Goal: Communication & Community: Answer question/provide support

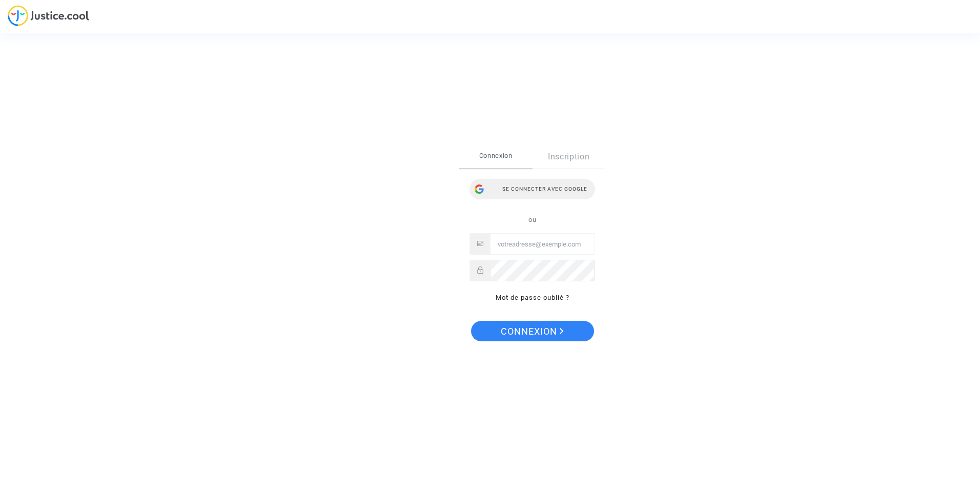
click at [536, 193] on div "Se connecter avec Google" at bounding box center [533, 189] width 126 height 21
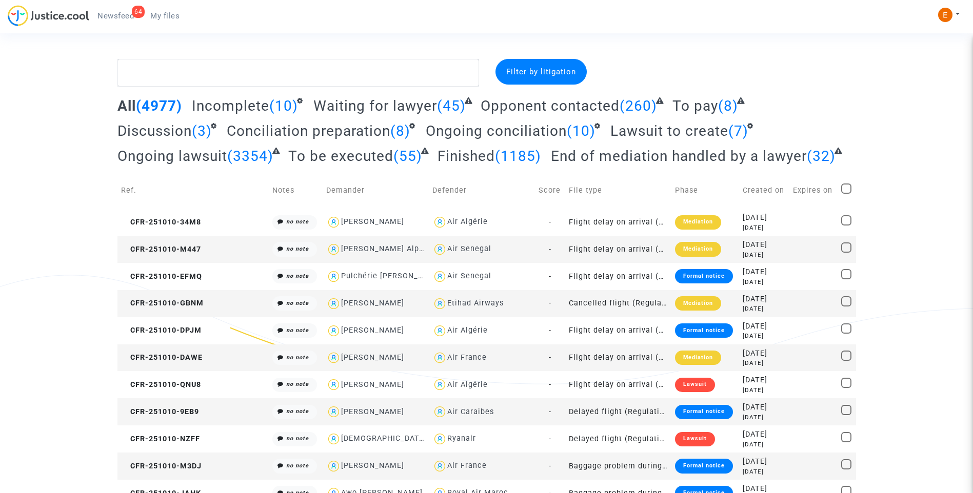
click at [126, 17] on span "Newsfeed" at bounding box center [115, 15] width 36 height 9
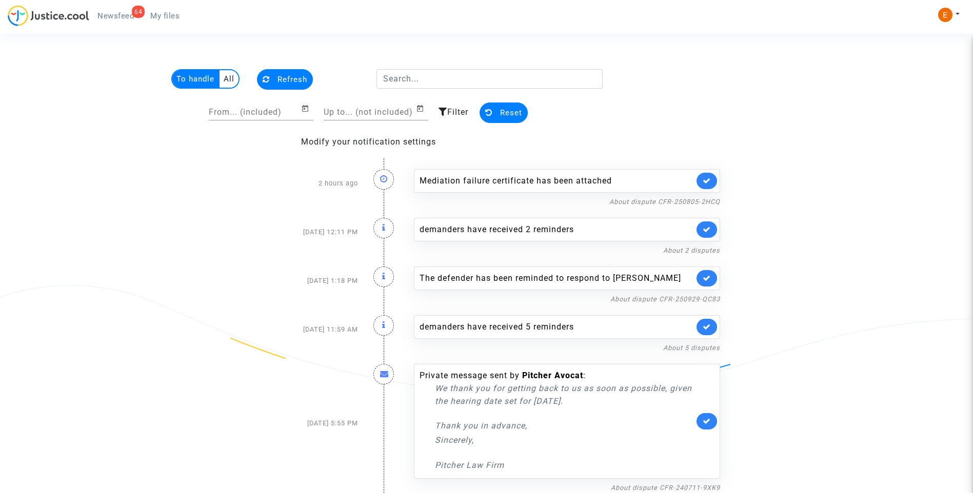
click at [708, 176] on link at bounding box center [706, 181] width 21 height 16
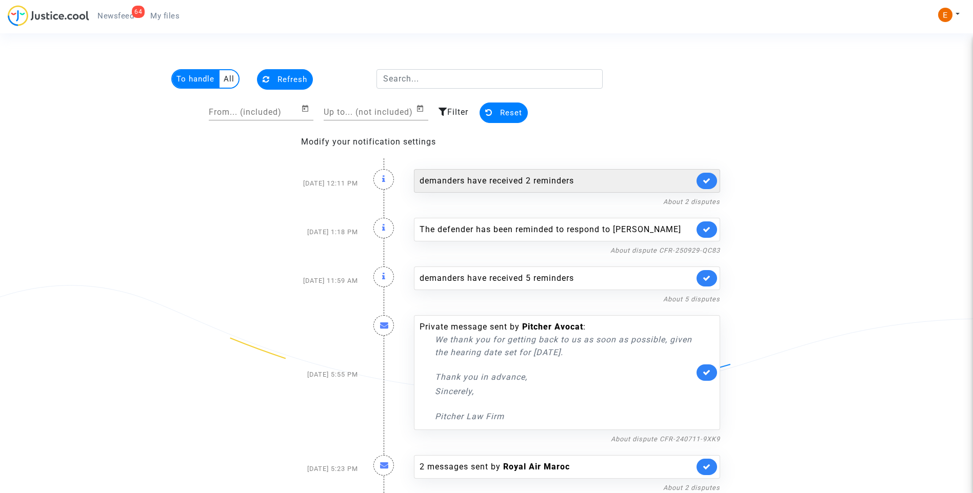
click at [715, 174] on div "demanders have received 2 reminders" at bounding box center [567, 181] width 306 height 24
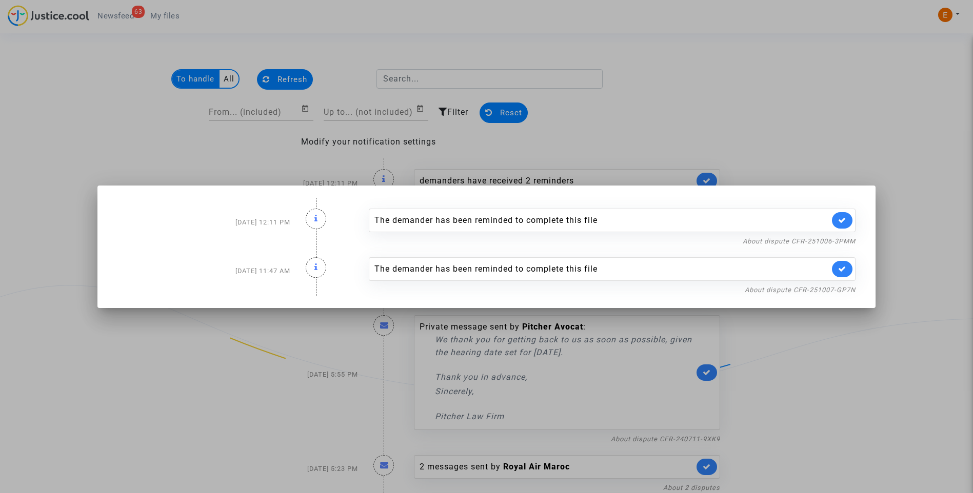
click at [706, 96] on div at bounding box center [486, 246] width 973 height 493
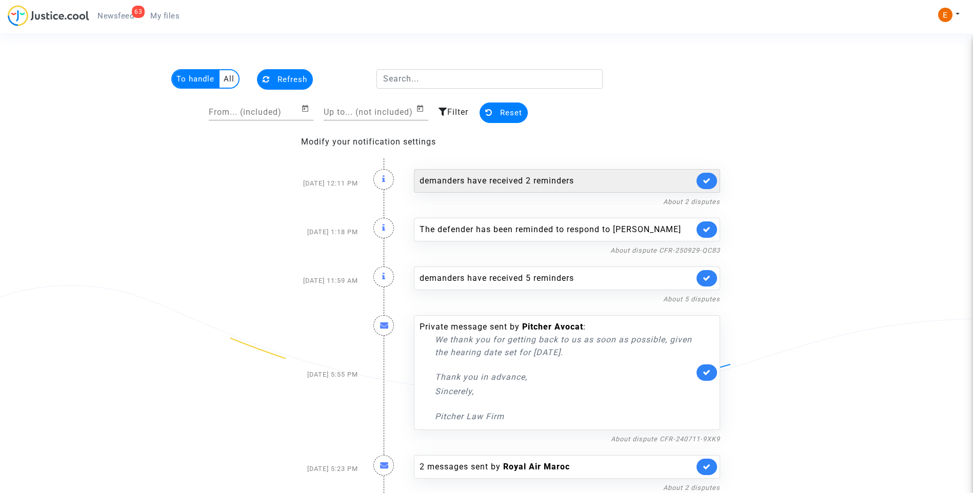
click at [716, 178] on link at bounding box center [706, 181] width 21 height 16
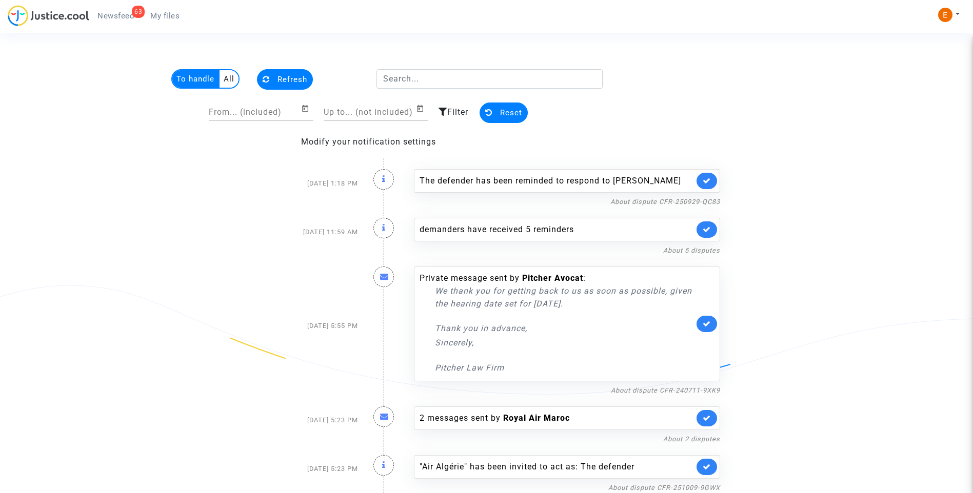
click at [714, 176] on div "The defender has been reminded to respond to Romuald Diaz-Oliva" at bounding box center [567, 181] width 306 height 24
click at [710, 183] on link at bounding box center [706, 181] width 21 height 16
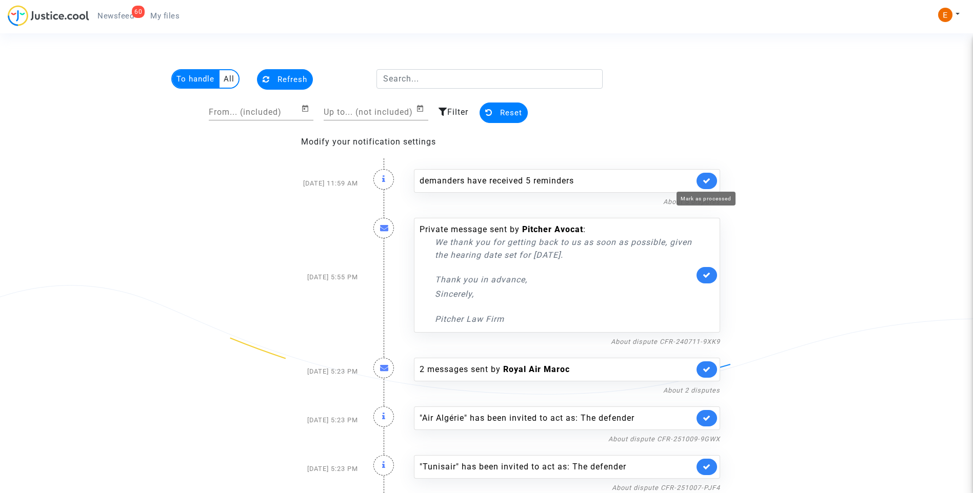
click at [710, 183] on icon at bounding box center [706, 181] width 8 height 8
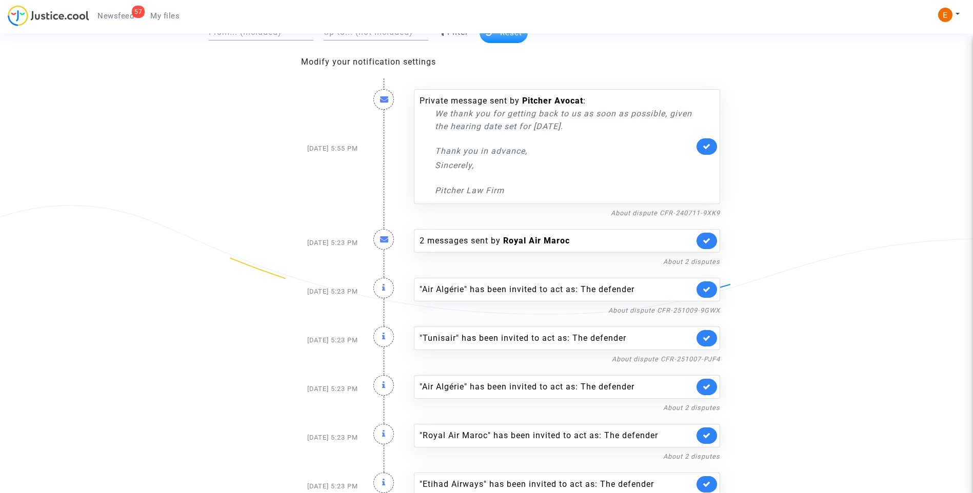
scroll to position [103, 0]
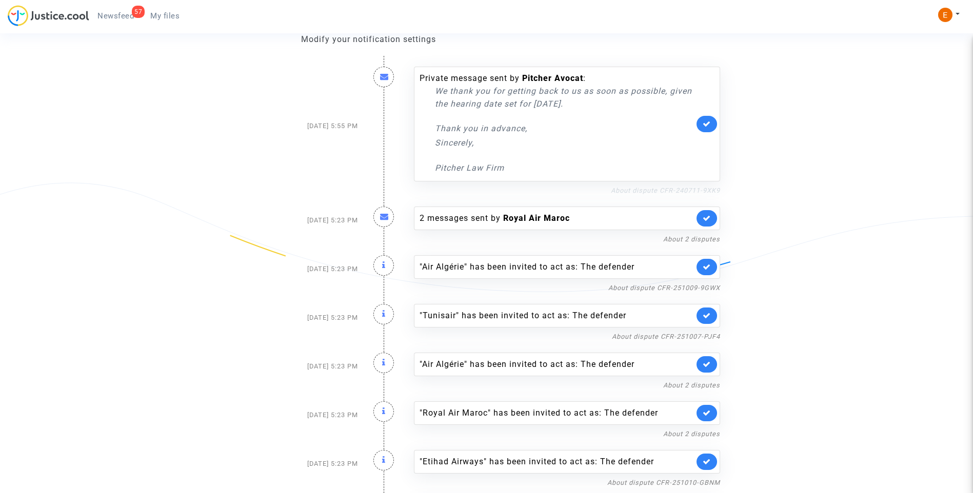
click at [650, 187] on link "About dispute CFR-240711-9XK9" at bounding box center [665, 191] width 109 height 8
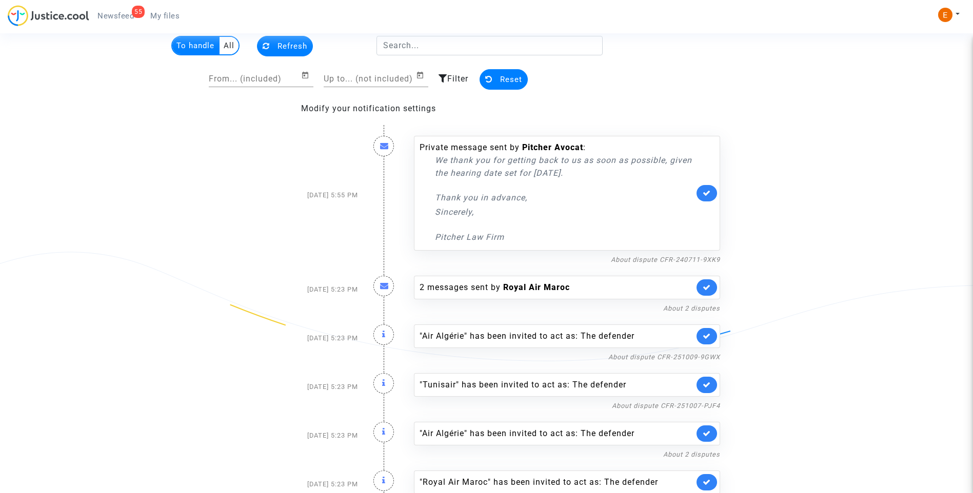
scroll to position [51, 0]
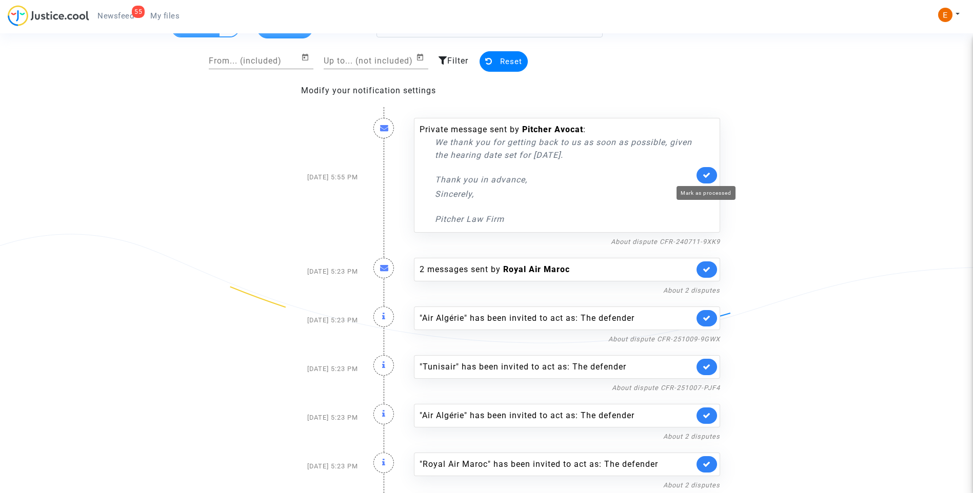
click at [705, 173] on icon at bounding box center [706, 175] width 8 height 8
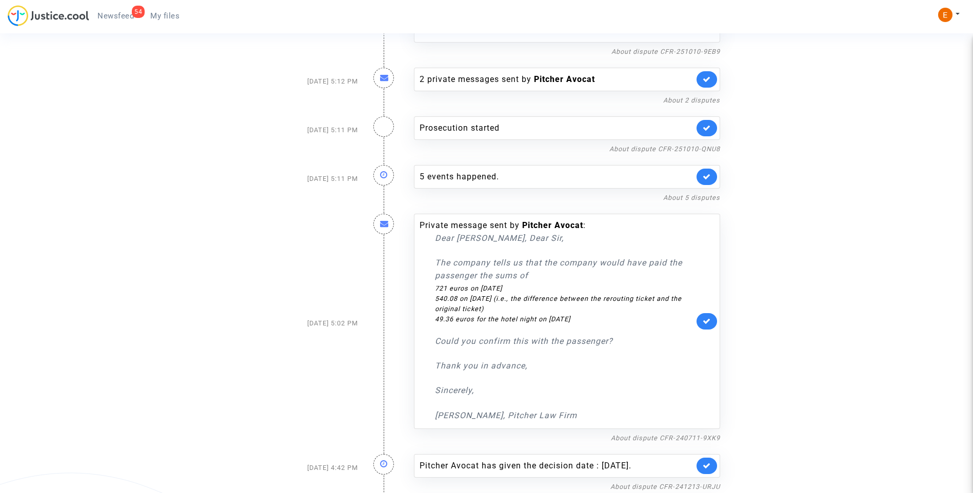
scroll to position [1487, 0]
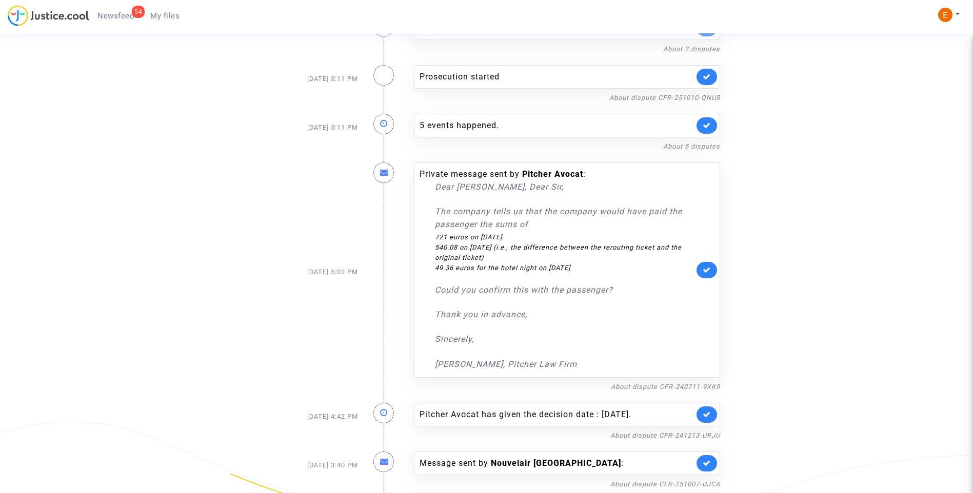
click at [699, 267] on link at bounding box center [706, 270] width 21 height 16
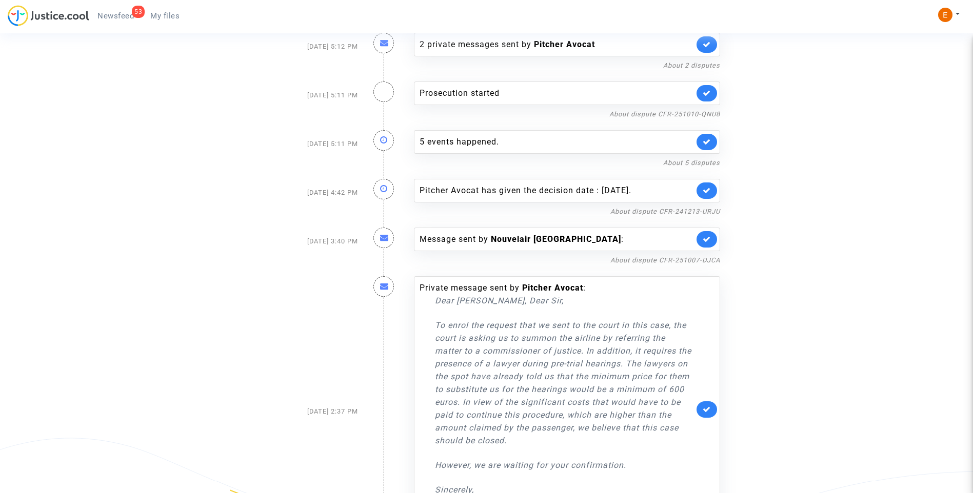
scroll to position [1436, 0]
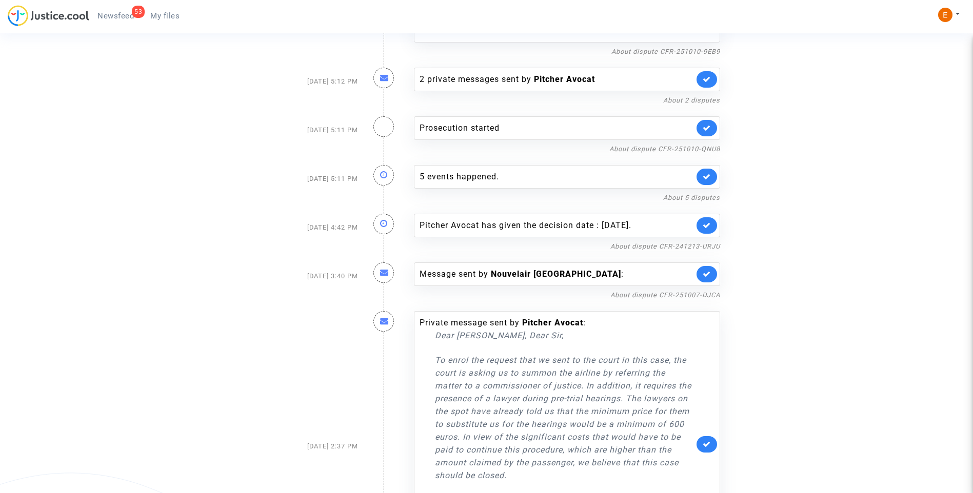
click at [701, 277] on link at bounding box center [706, 274] width 21 height 16
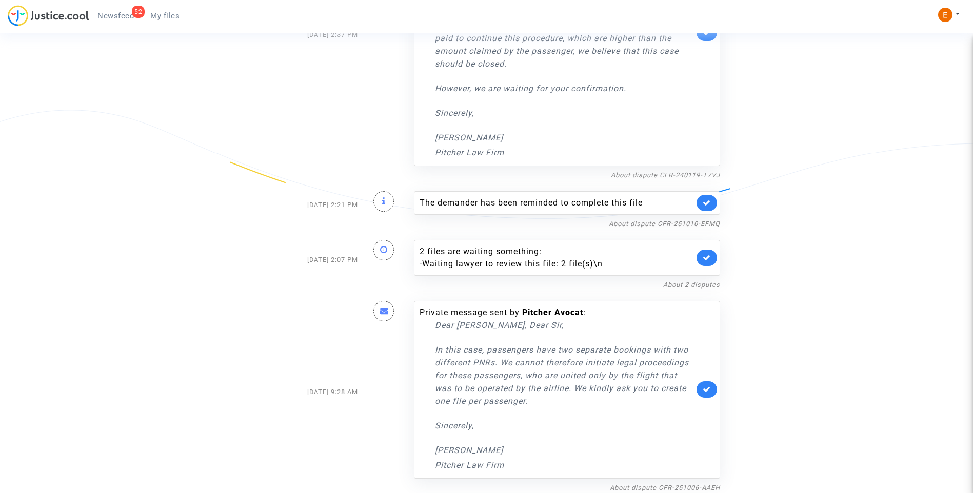
scroll to position [1799, 0]
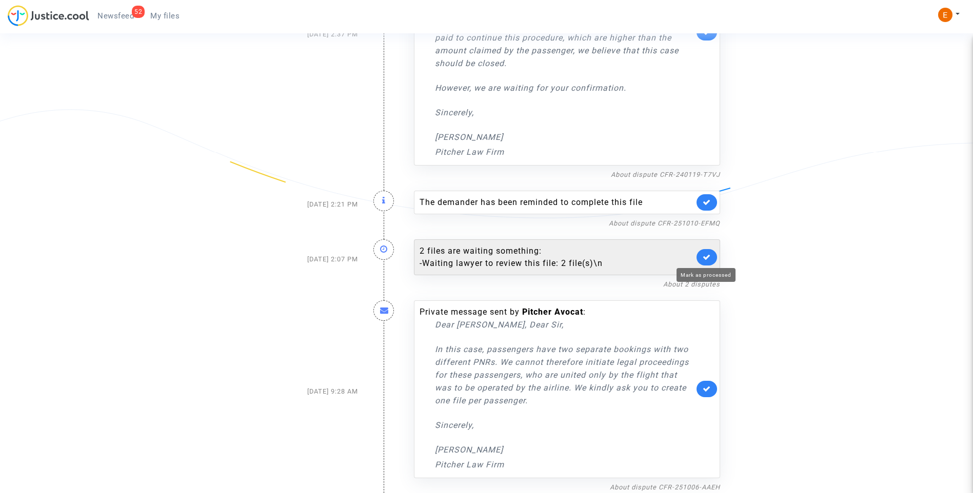
click at [710, 260] on icon at bounding box center [706, 257] width 8 height 8
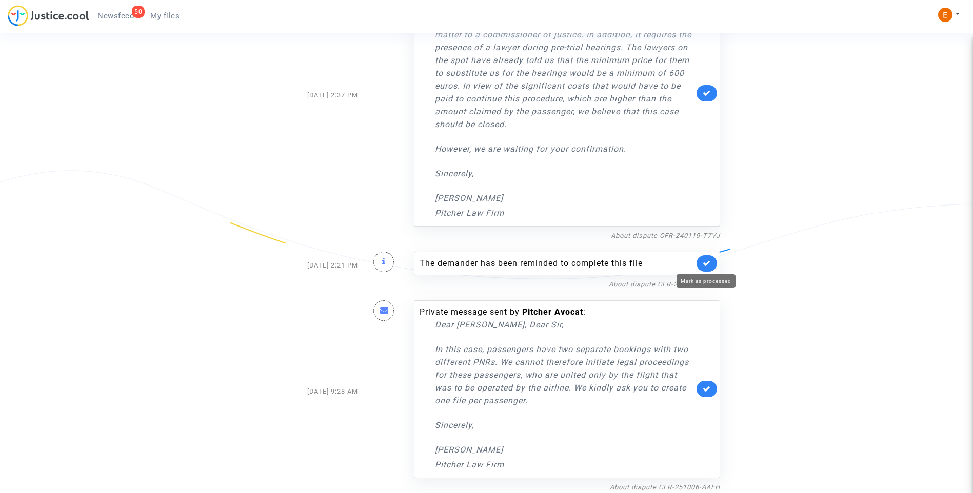
click at [707, 261] on icon at bounding box center [706, 263] width 8 height 8
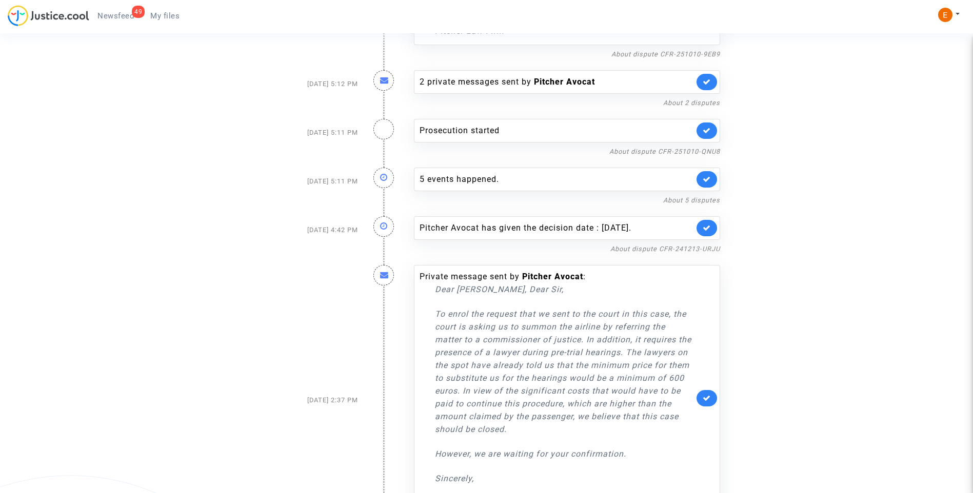
scroll to position [1382, 0]
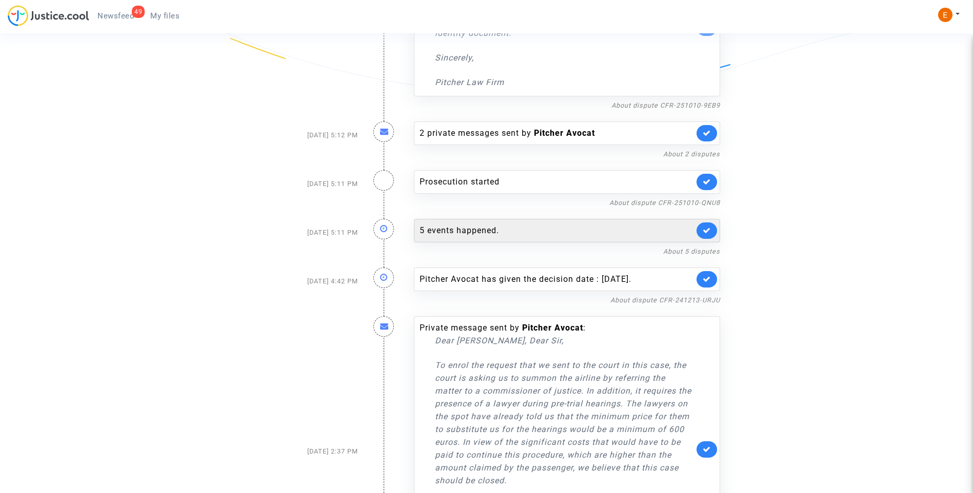
click at [471, 233] on div "5 events happened." at bounding box center [556, 231] width 274 height 12
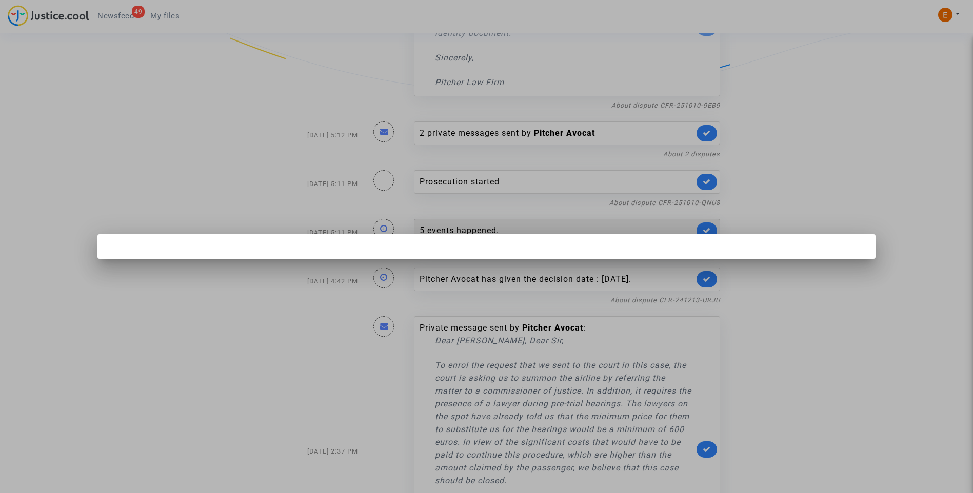
scroll to position [0, 0]
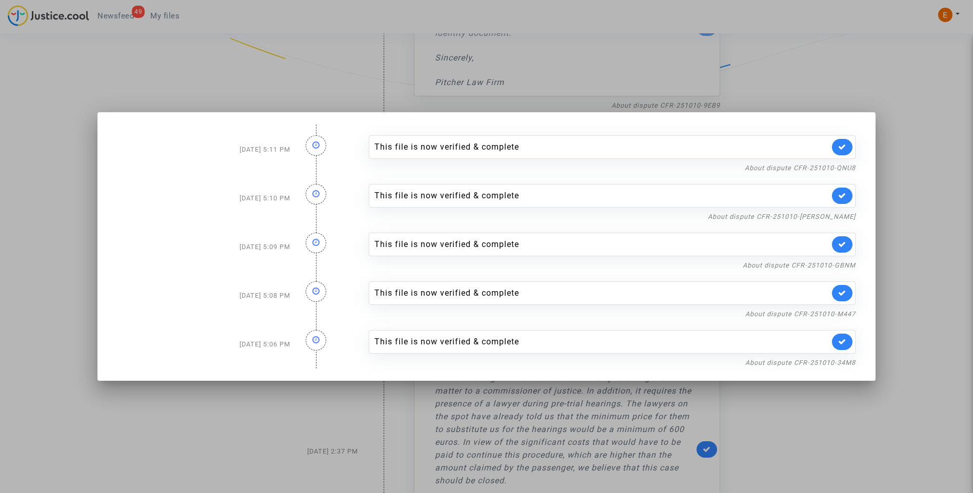
click at [801, 111] on div at bounding box center [486, 246] width 973 height 493
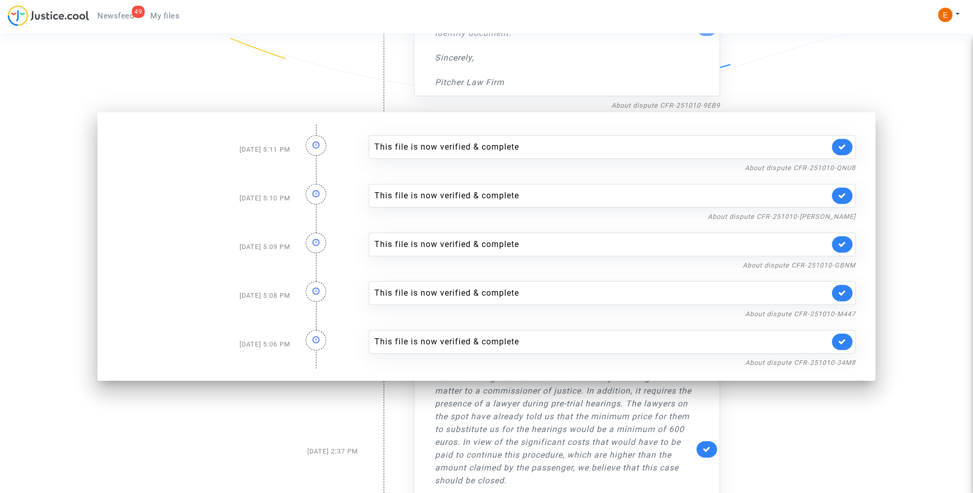
scroll to position [1382, 0]
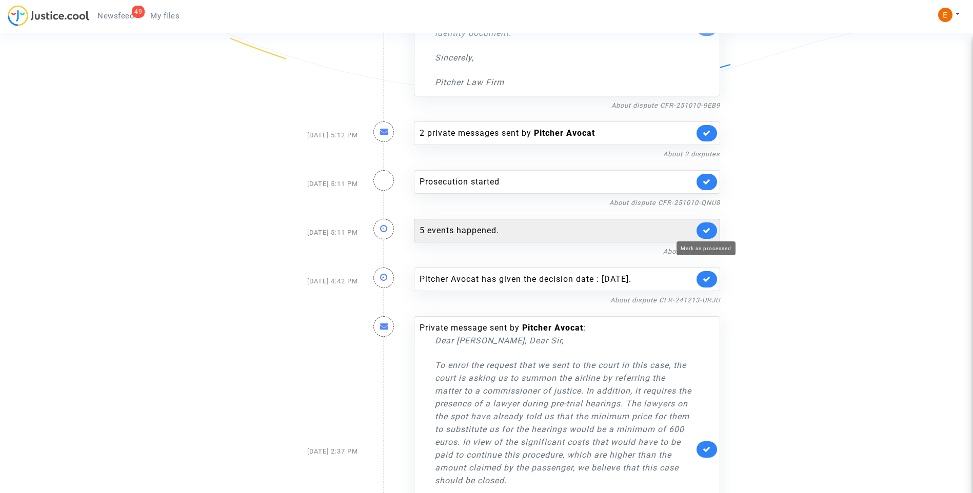
click at [708, 229] on icon at bounding box center [706, 231] width 8 height 8
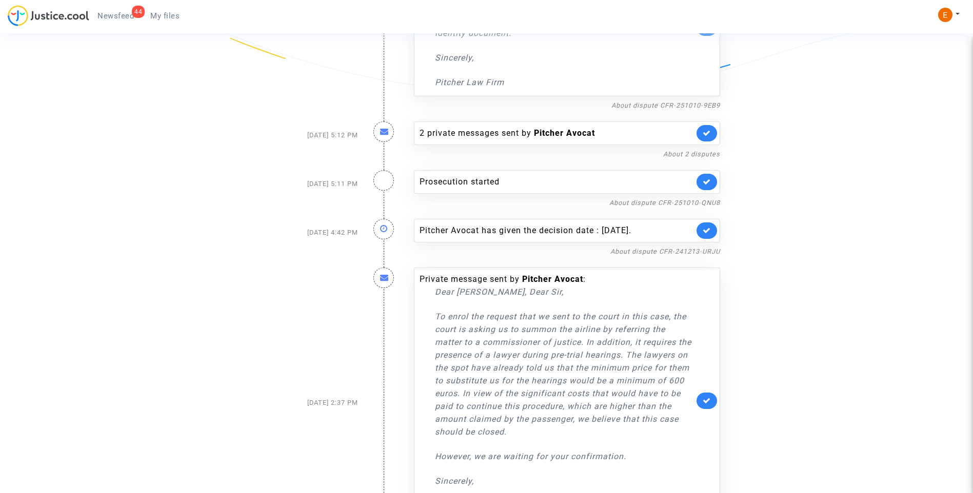
click at [711, 187] on link at bounding box center [706, 182] width 21 height 16
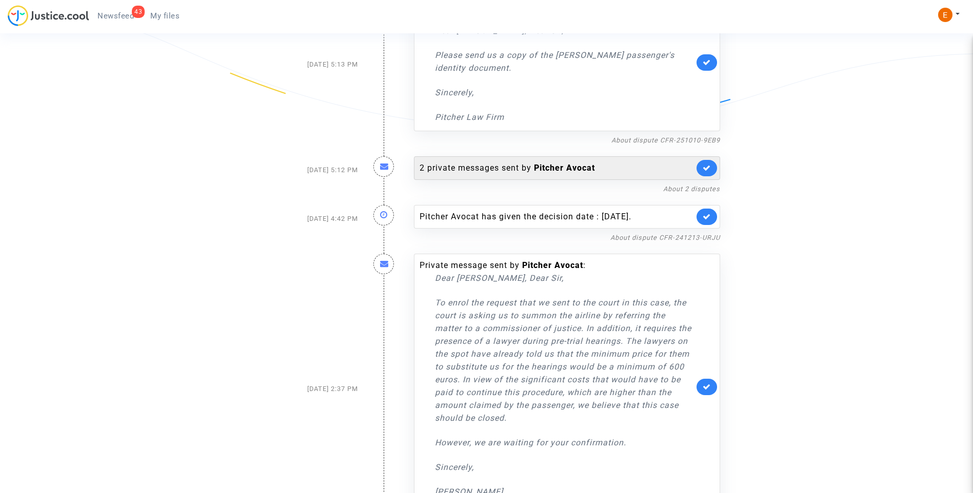
scroll to position [1331, 0]
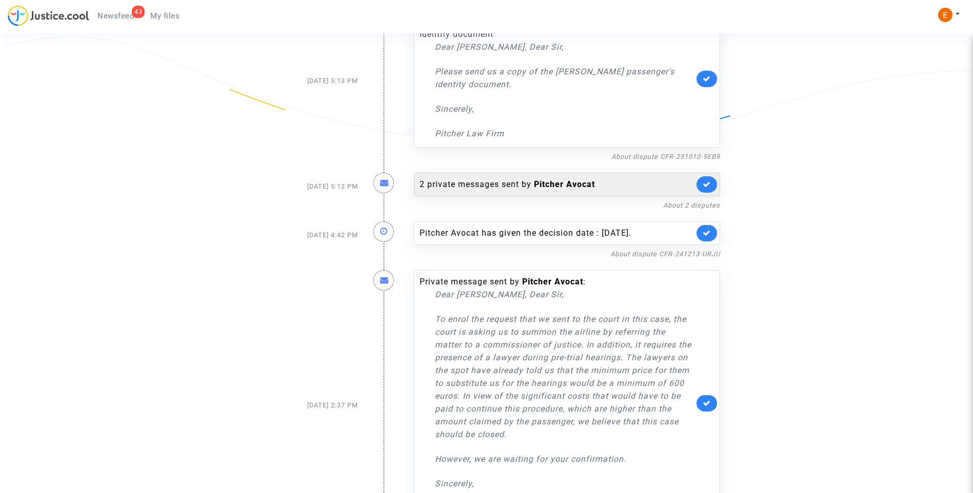
click at [511, 184] on div "2 private messages sent by Pitcher Avocat" at bounding box center [556, 184] width 274 height 12
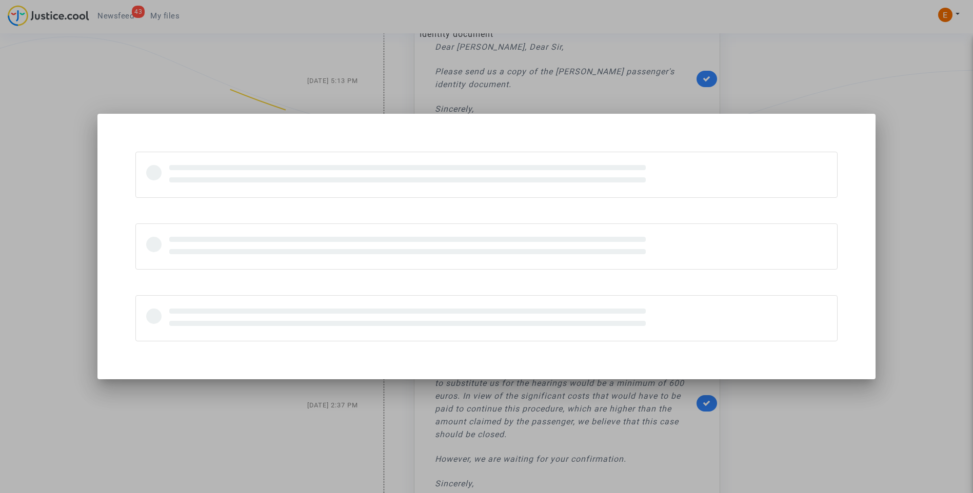
scroll to position [0, 0]
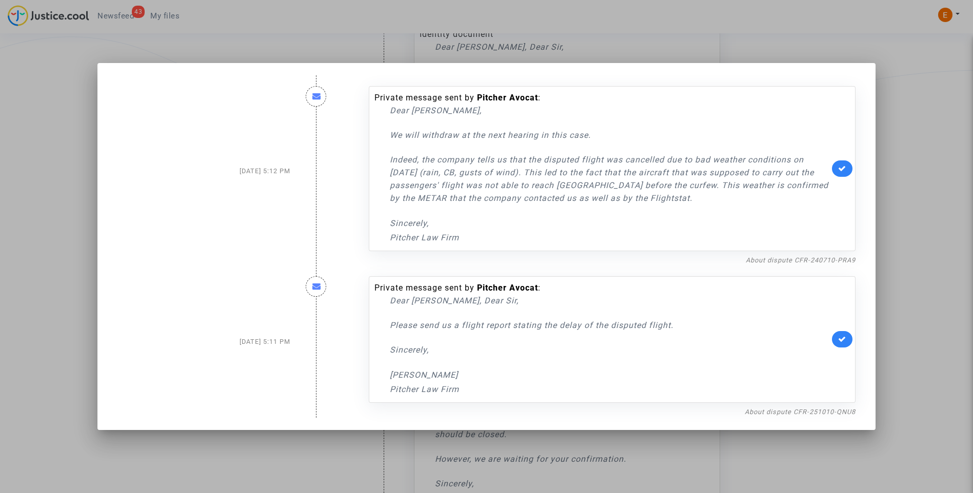
drag, startPoint x: 870, startPoint y: 148, endPoint x: 907, endPoint y: 145, distance: 37.1
click at [875, 147] on mat-dialog-container "Oct 10, 2025 5:12 PM Private message sent by Pitcher Avocat : Dear Sir, We will…" at bounding box center [486, 246] width 778 height 367
click at [927, 145] on div at bounding box center [486, 246] width 973 height 493
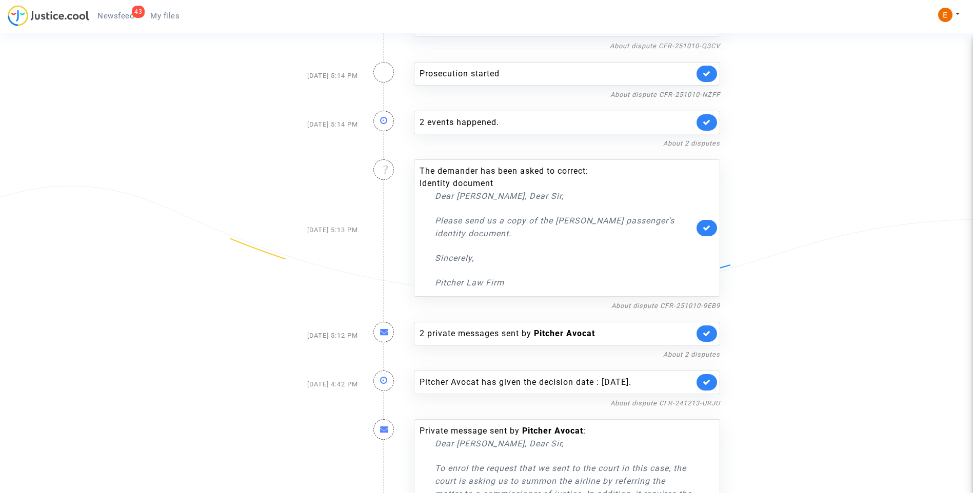
scroll to position [1023, 0]
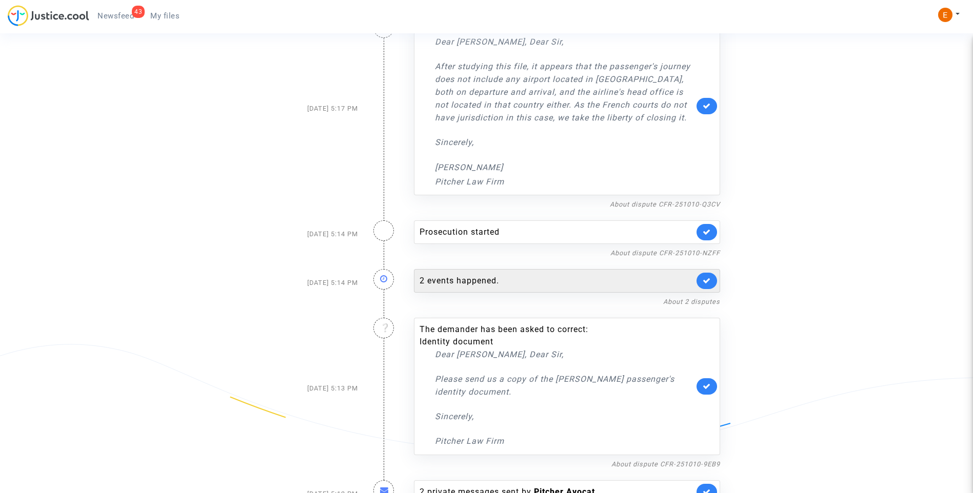
click at [488, 278] on div "2 events happened." at bounding box center [556, 281] width 274 height 12
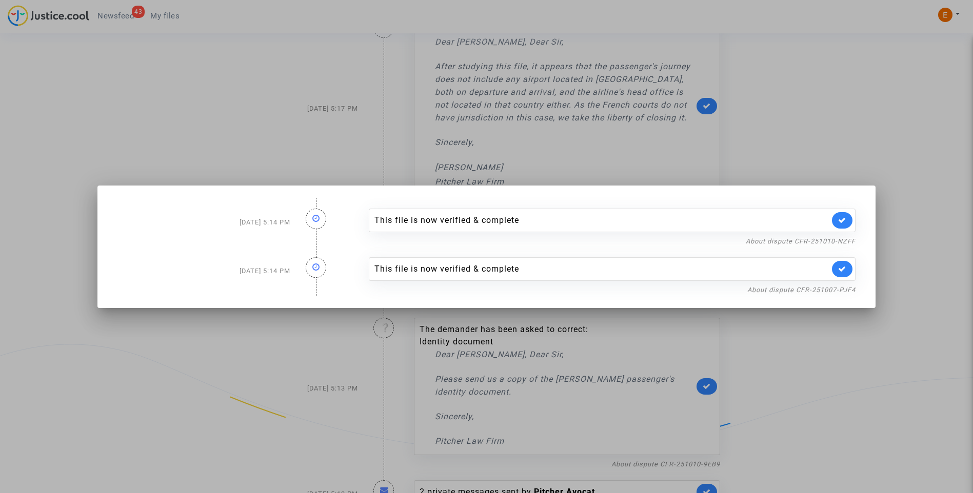
click at [832, 155] on div at bounding box center [486, 246] width 973 height 493
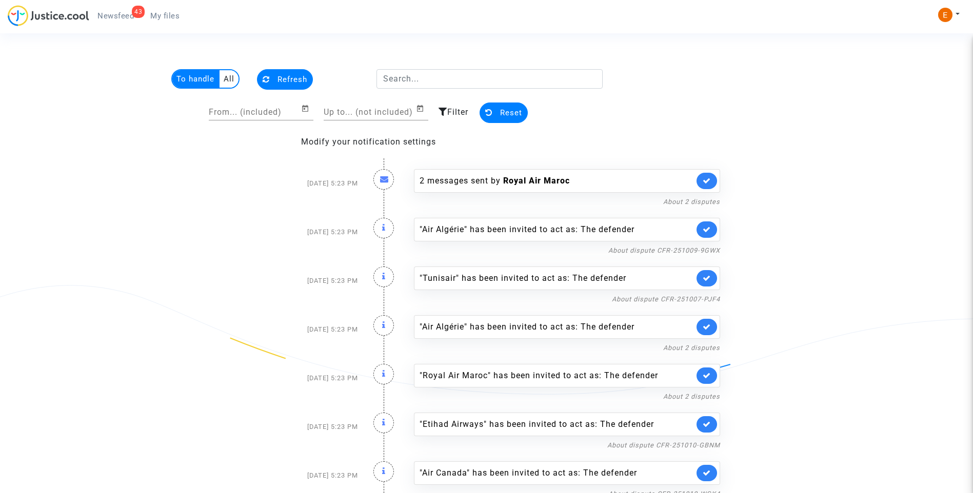
scroll to position [1023, 0]
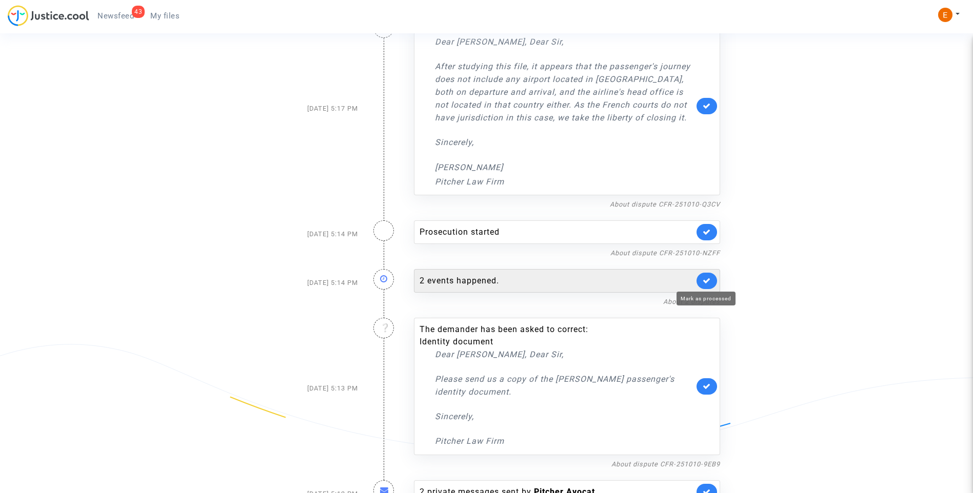
click at [712, 280] on link at bounding box center [706, 281] width 21 height 16
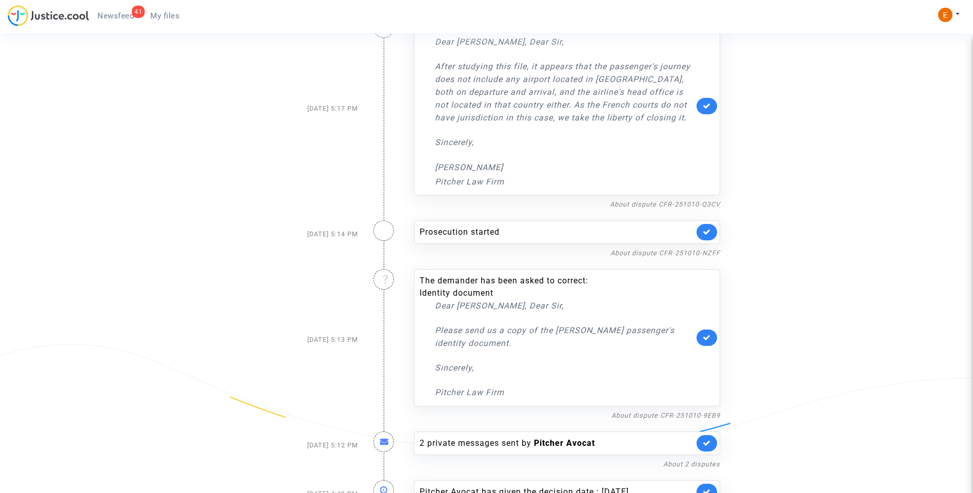
click at [708, 232] on icon at bounding box center [706, 232] width 8 height 8
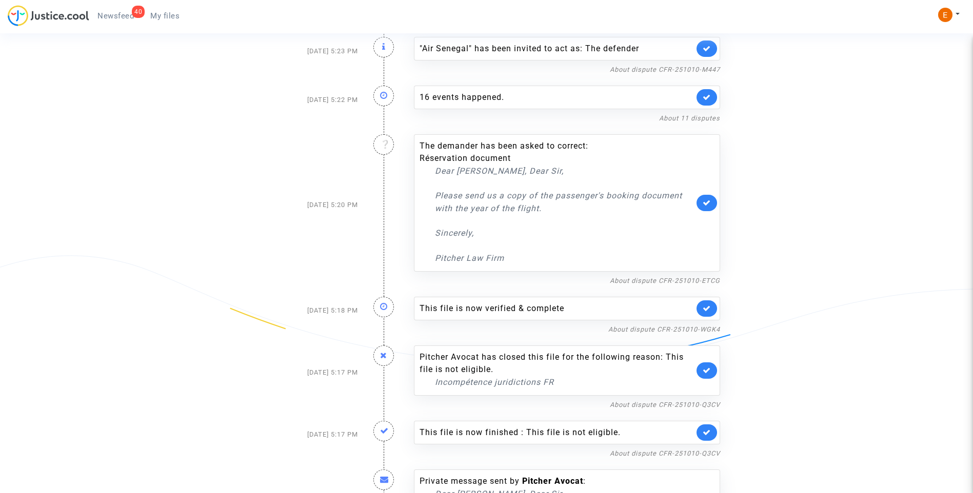
scroll to position [561, 0]
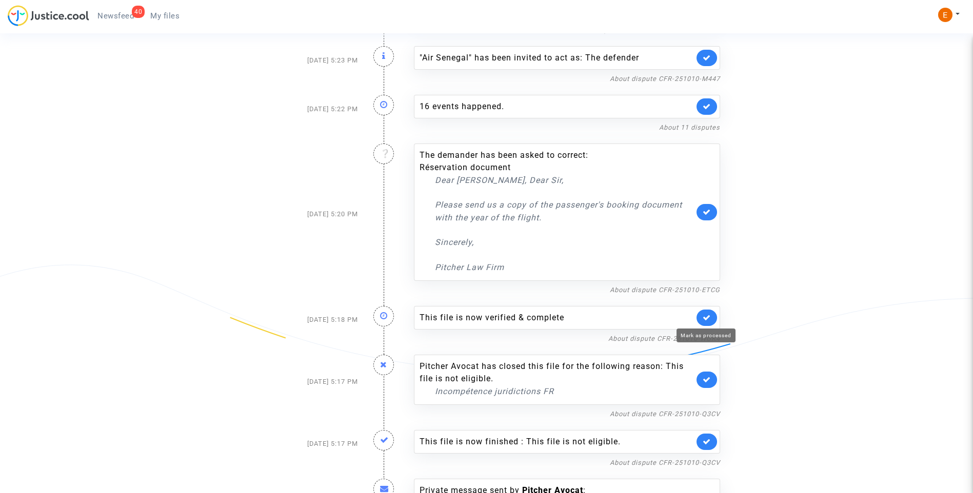
click at [705, 317] on icon at bounding box center [706, 318] width 8 height 8
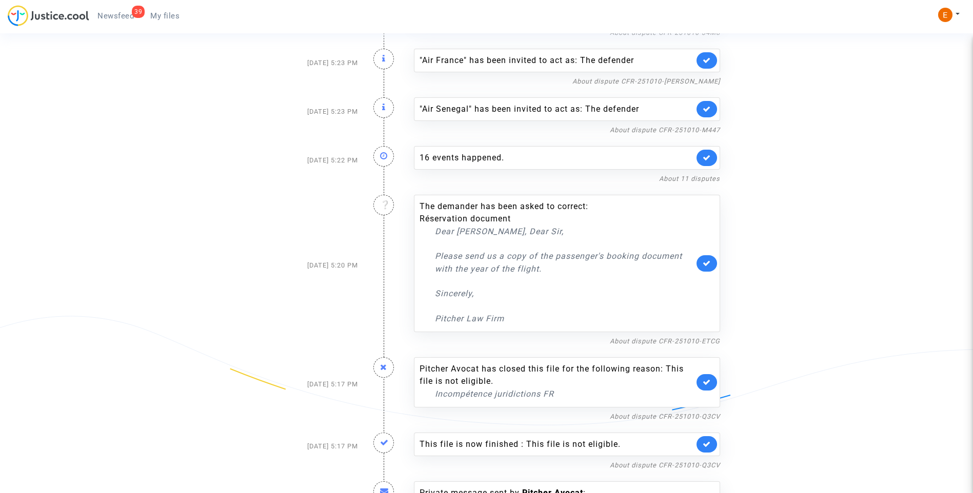
scroll to position [408, 0]
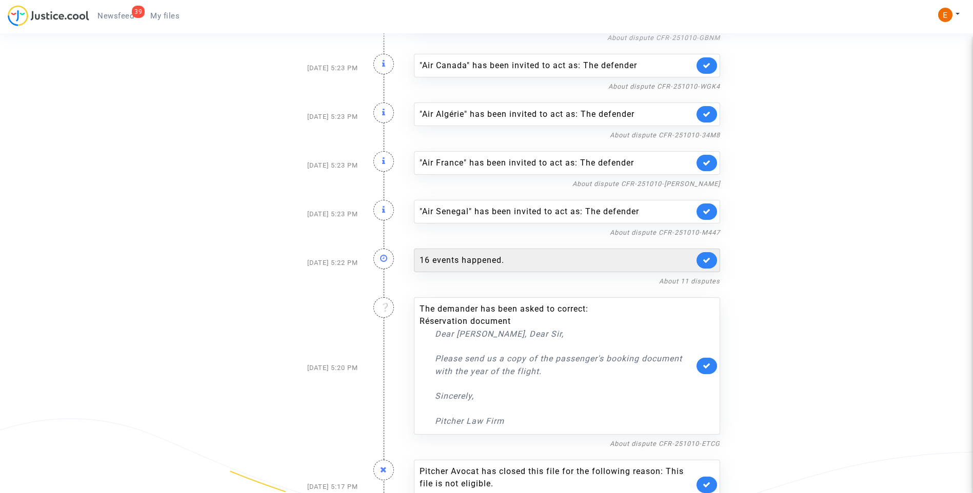
click at [494, 264] on div "16 events happened." at bounding box center [556, 260] width 274 height 12
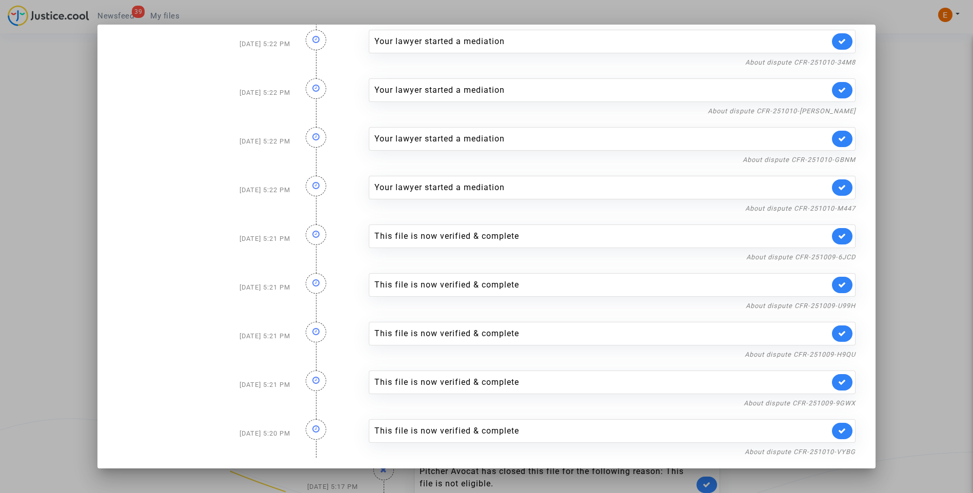
scroll to position [360, 0]
click at [838, 428] on icon at bounding box center [842, 430] width 8 height 8
click at [828, 376] on div "This file is now verified & complete" at bounding box center [612, 381] width 487 height 24
click at [838, 379] on icon at bounding box center [842, 381] width 8 height 8
click at [843, 328] on link at bounding box center [842, 332] width 21 height 16
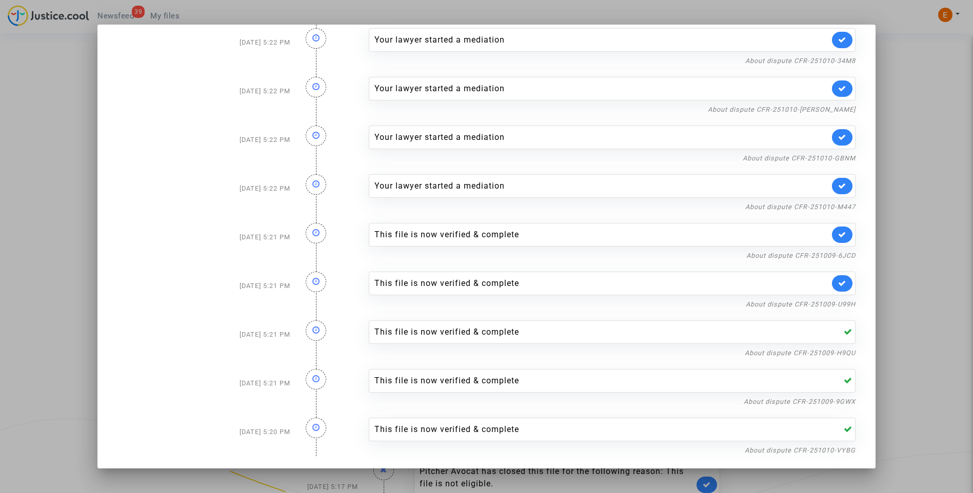
click at [838, 287] on icon at bounding box center [842, 283] width 8 height 8
click at [838, 234] on icon at bounding box center [842, 235] width 8 height 8
click at [897, 201] on div at bounding box center [486, 246] width 973 height 493
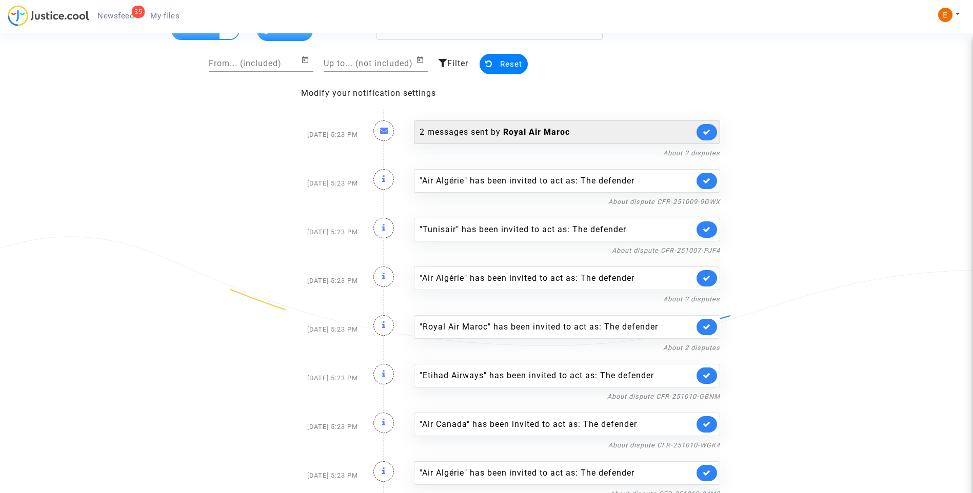
scroll to position [0, 0]
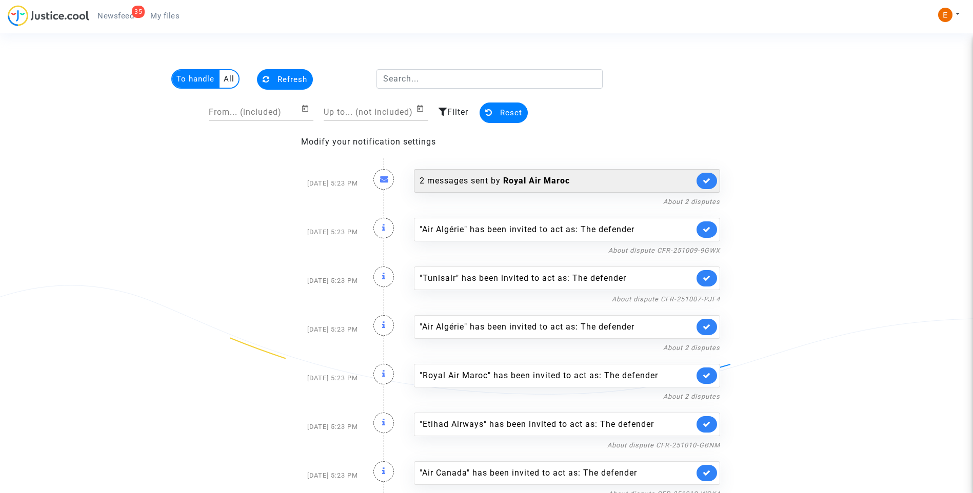
click at [706, 176] on link at bounding box center [706, 181] width 21 height 16
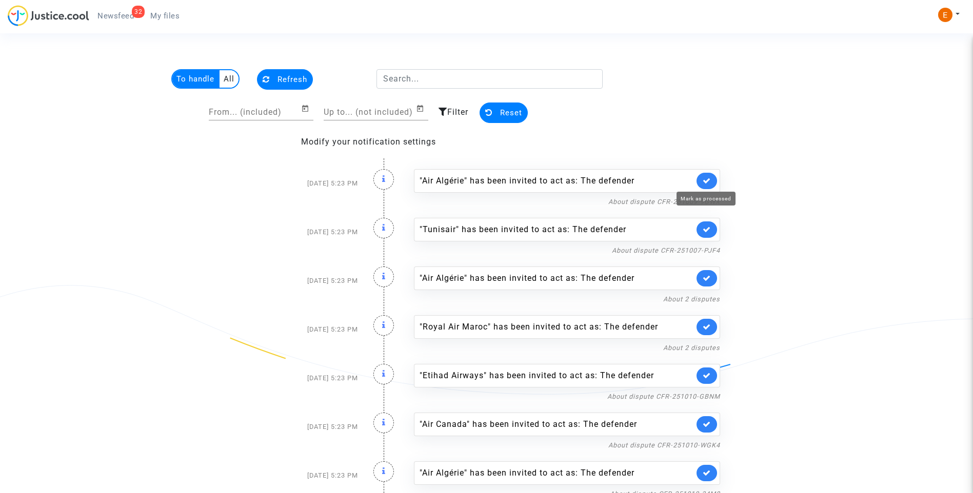
click at [705, 179] on icon at bounding box center [706, 181] width 8 height 8
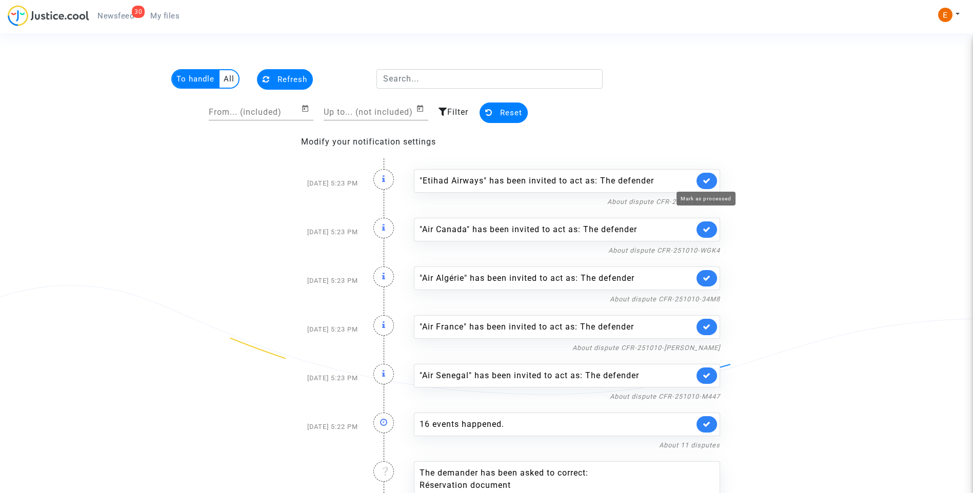
click at [705, 179] on icon at bounding box center [706, 181] width 8 height 8
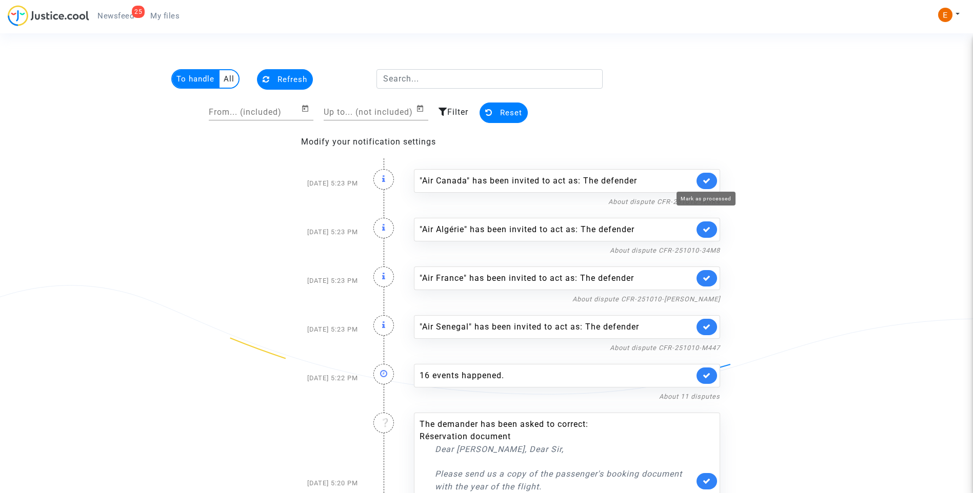
click at [705, 179] on icon at bounding box center [706, 181] width 8 height 8
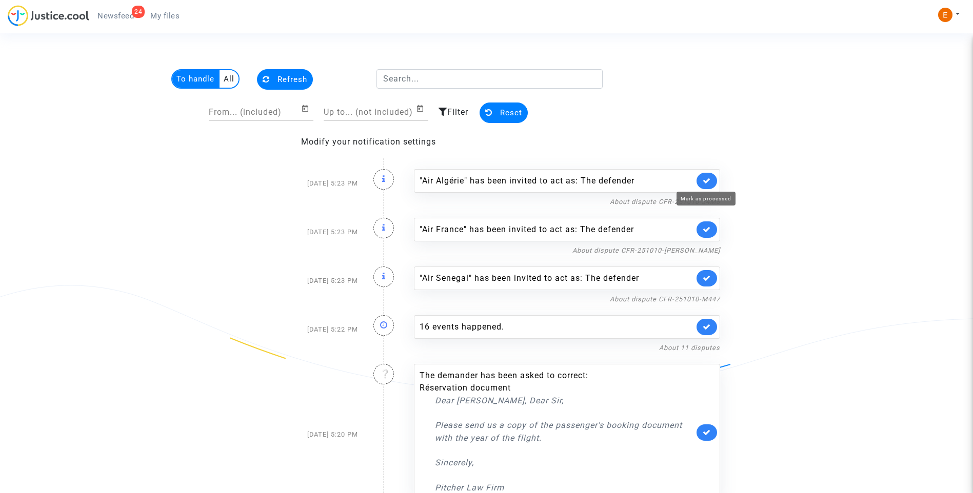
click at [705, 179] on icon at bounding box center [706, 181] width 8 height 8
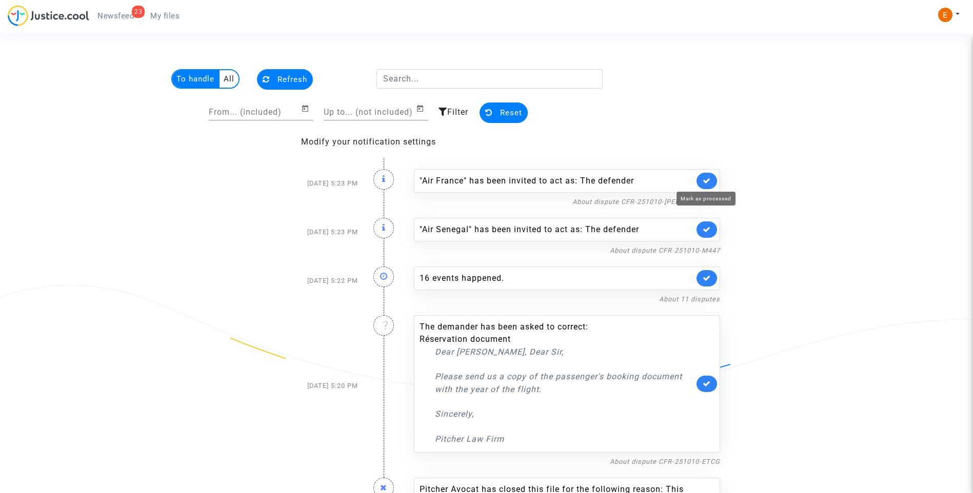
click at [705, 179] on icon at bounding box center [706, 181] width 8 height 8
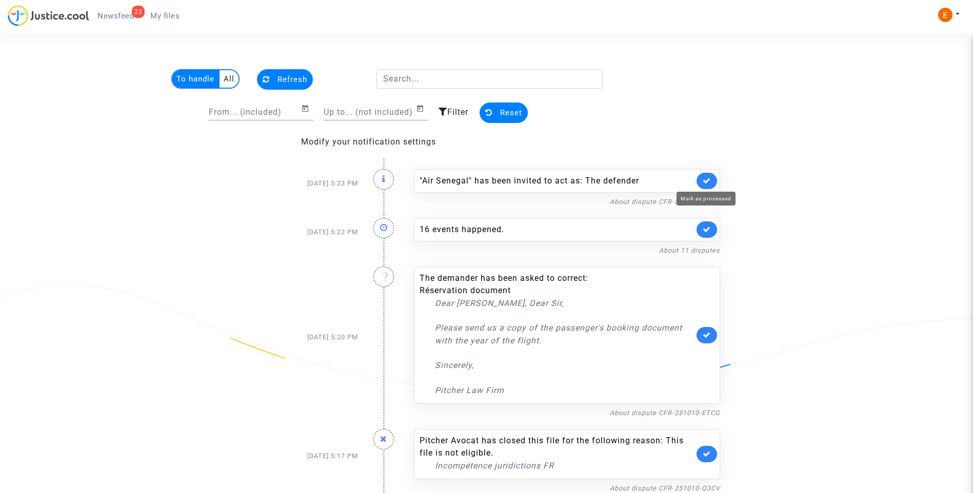
click at [705, 179] on icon at bounding box center [706, 181] width 8 height 8
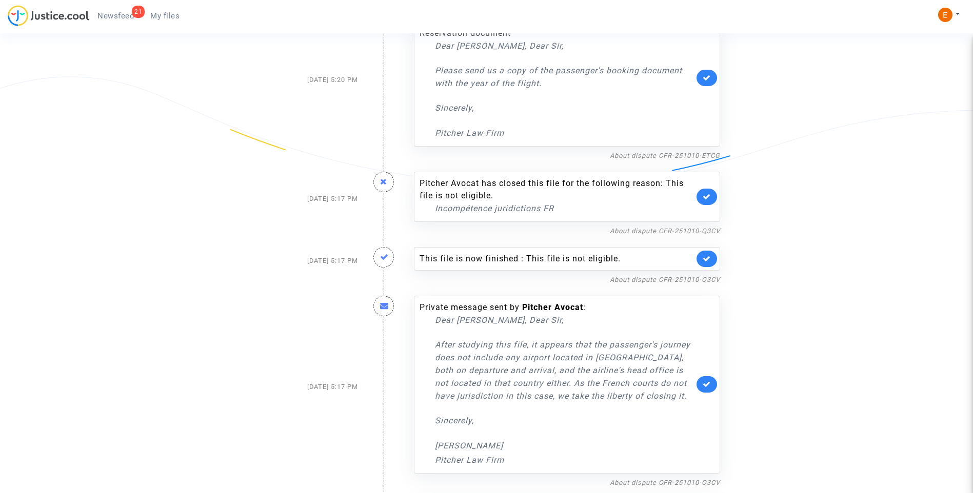
scroll to position [51, 0]
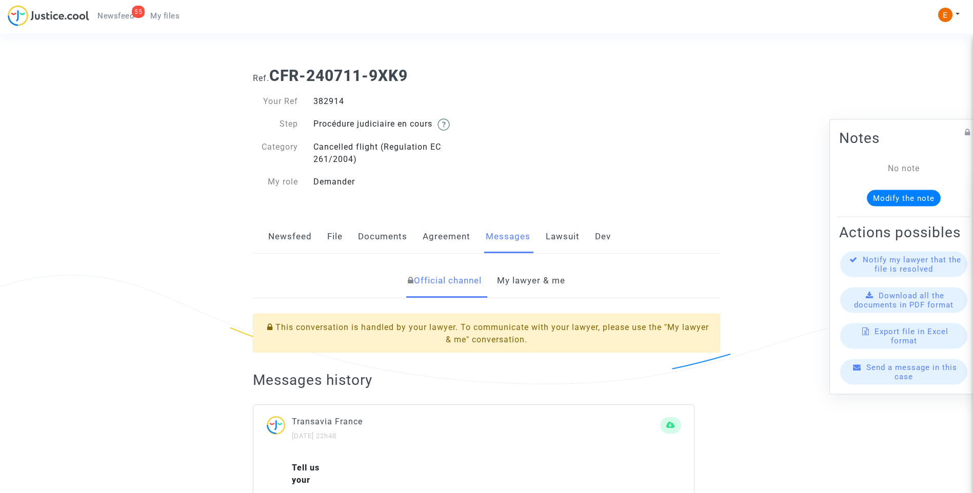
click at [545, 278] on link "My lawyer & me" at bounding box center [531, 281] width 68 height 34
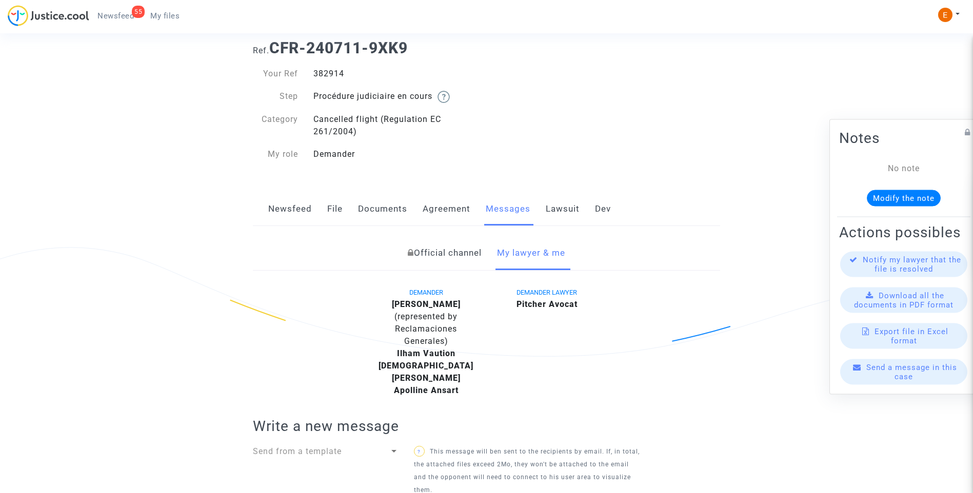
scroll to position [21, 0]
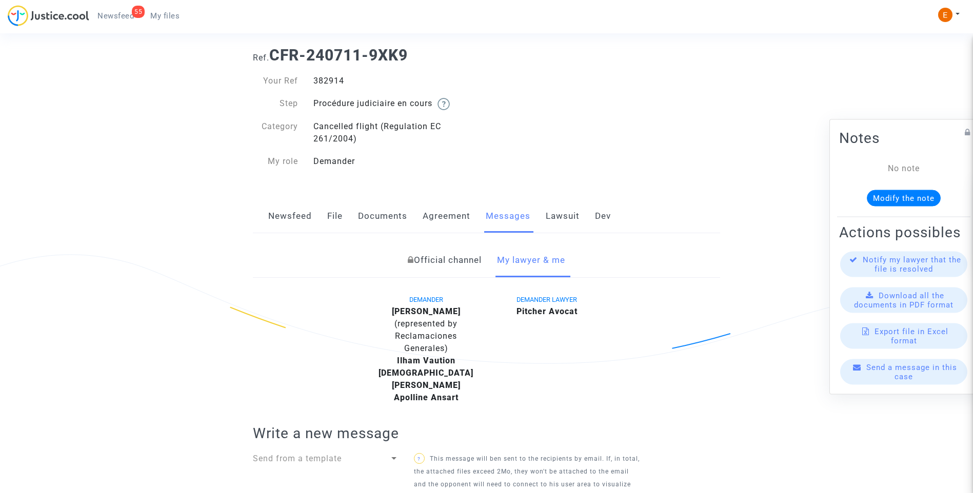
click at [320, 82] on div "382914" at bounding box center [396, 81] width 181 height 12
copy div "382914"
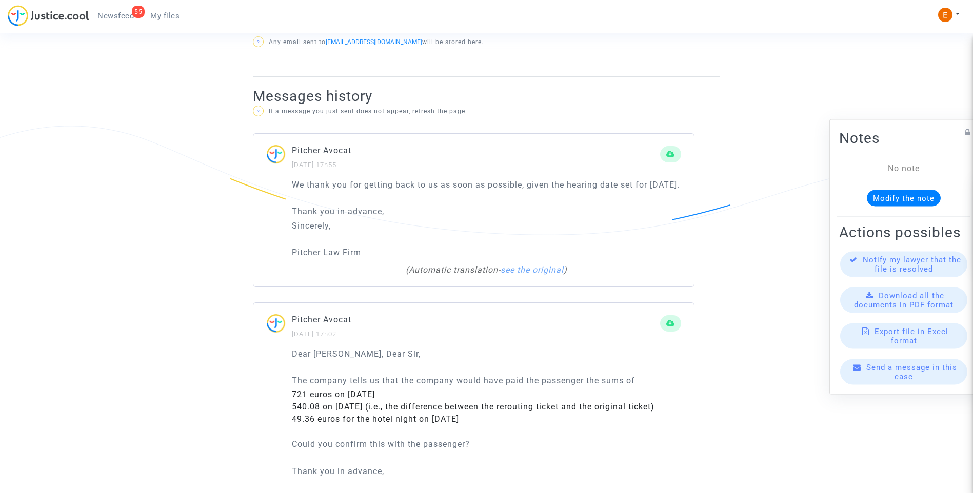
scroll to position [790, 0]
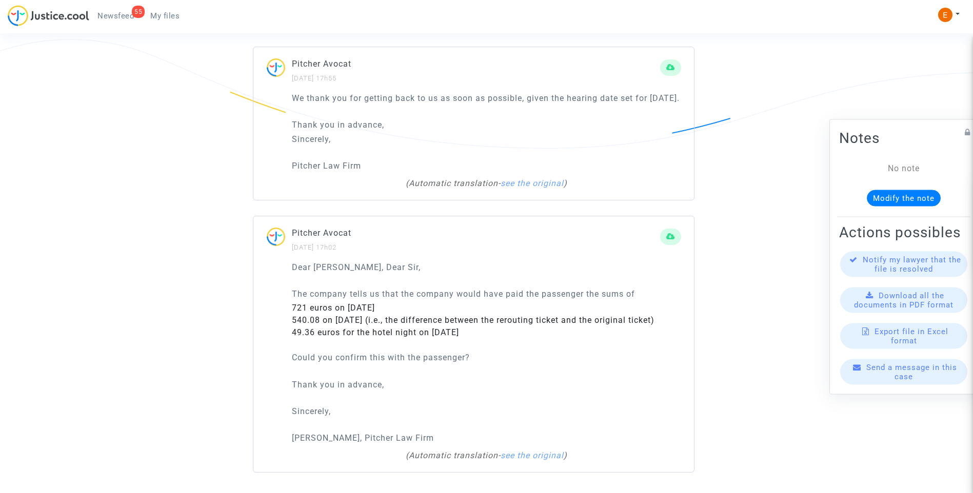
drag, startPoint x: 274, startPoint y: 296, endPoint x: 535, endPoint y: 344, distance: 264.7
click at [535, 344] on div "Dear Madam, Dear Sir, The company tells us that the company would have paid the…" at bounding box center [473, 366] width 440 height 211
drag, startPoint x: 535, startPoint y: 344, endPoint x: 458, endPoint y: 329, distance: 78.2
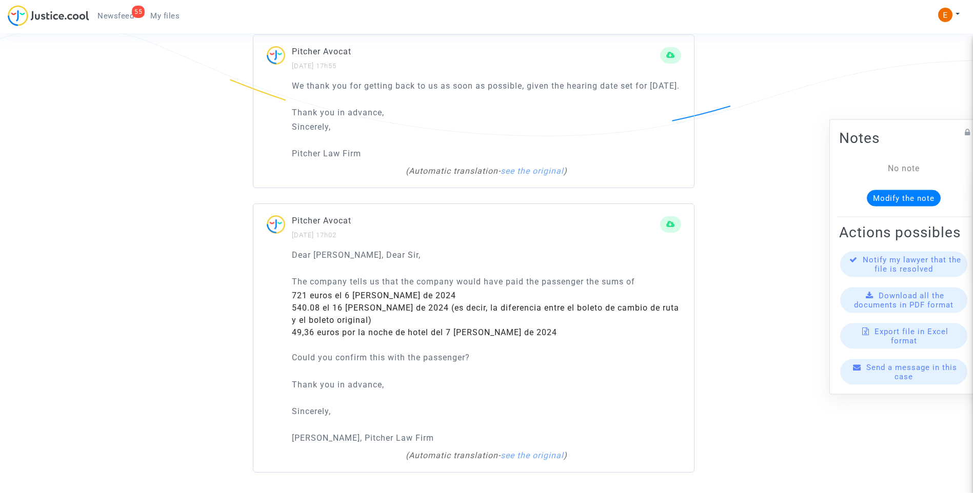
click at [594, 339] on div "Dear Madam, Dear Sir, The company tells us that the company would have paid the…" at bounding box center [486, 347] width 389 height 196
click at [612, 340] on div "Dear Madam, Dear Sir, The company tells us that the company would have paid the…" at bounding box center [486, 347] width 389 height 196
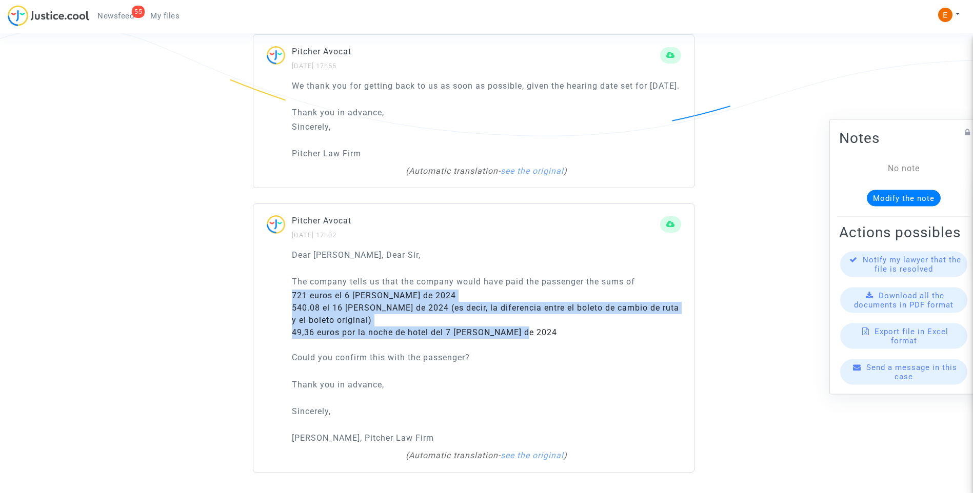
drag, startPoint x: 304, startPoint y: 294, endPoint x: 538, endPoint y: 336, distance: 238.0
click at [538, 336] on div "Dear Madam, Dear Sir, The company tells us that the company would have paid the…" at bounding box center [473, 361] width 440 height 224
drag, startPoint x: 538, startPoint y: 336, endPoint x: 516, endPoint y: 334, distance: 22.1
copy ul "721 euros el 6 de mayo de 2024 540.08 el 16 de mayo de 2024 (es decir, la difer…"
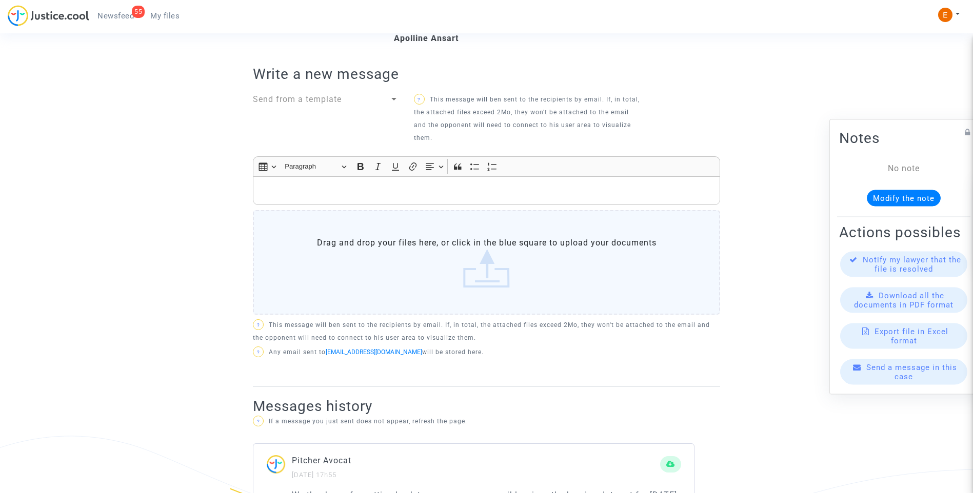
scroll to position [379, 0]
click at [319, 185] on p "Rich Text Editor, main" at bounding box center [486, 191] width 456 height 13
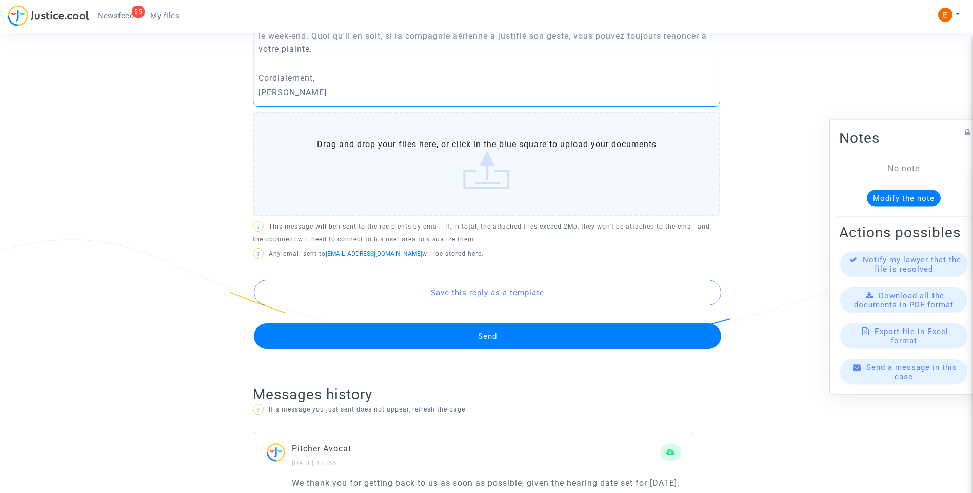
scroll to position [585, 0]
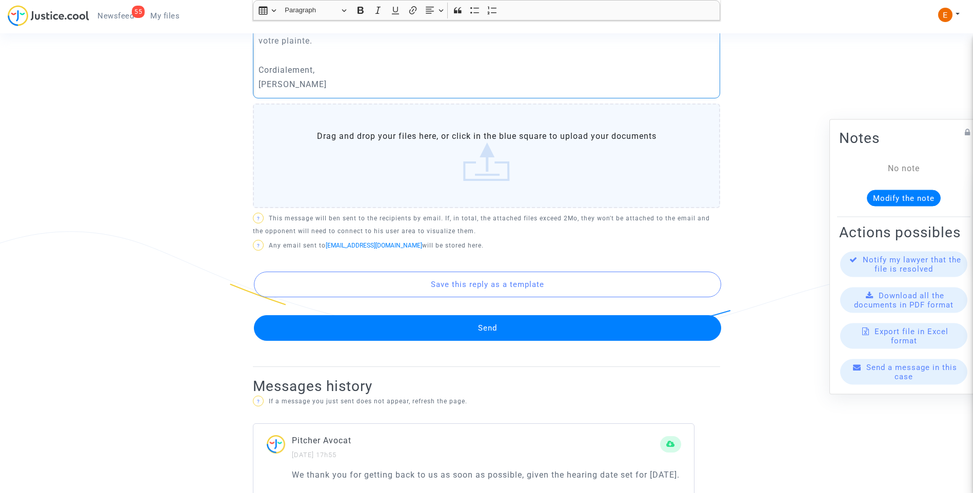
click at [517, 323] on button "Send" at bounding box center [487, 328] width 467 height 26
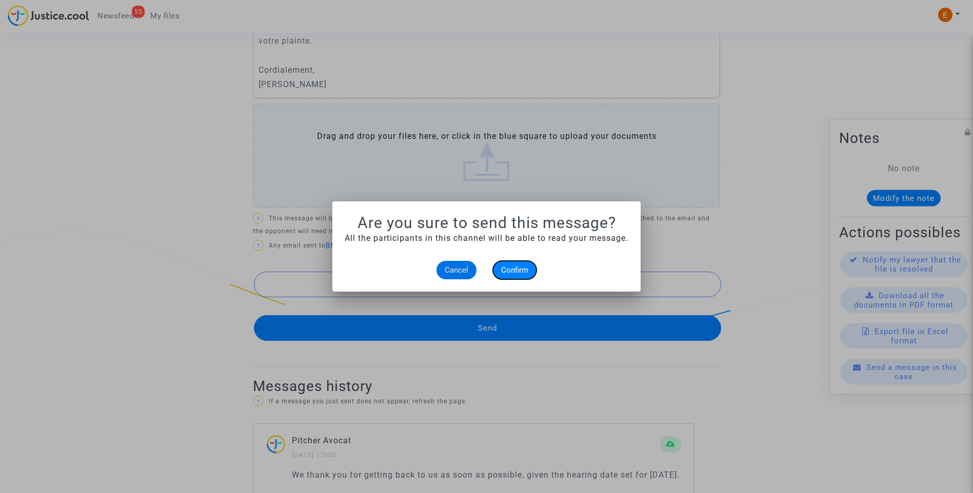
click at [514, 271] on span "Confirm" at bounding box center [514, 270] width 27 height 9
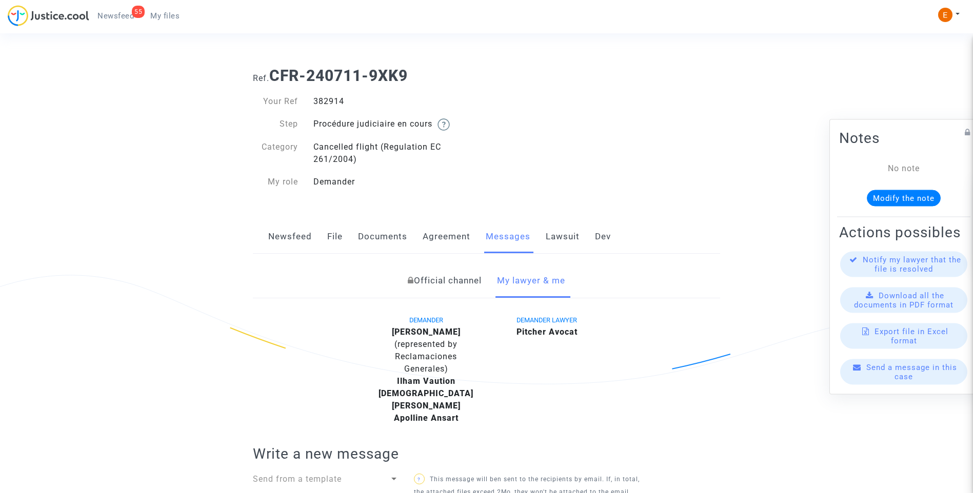
scroll to position [585, 0]
